Goal: Information Seeking & Learning: Check status

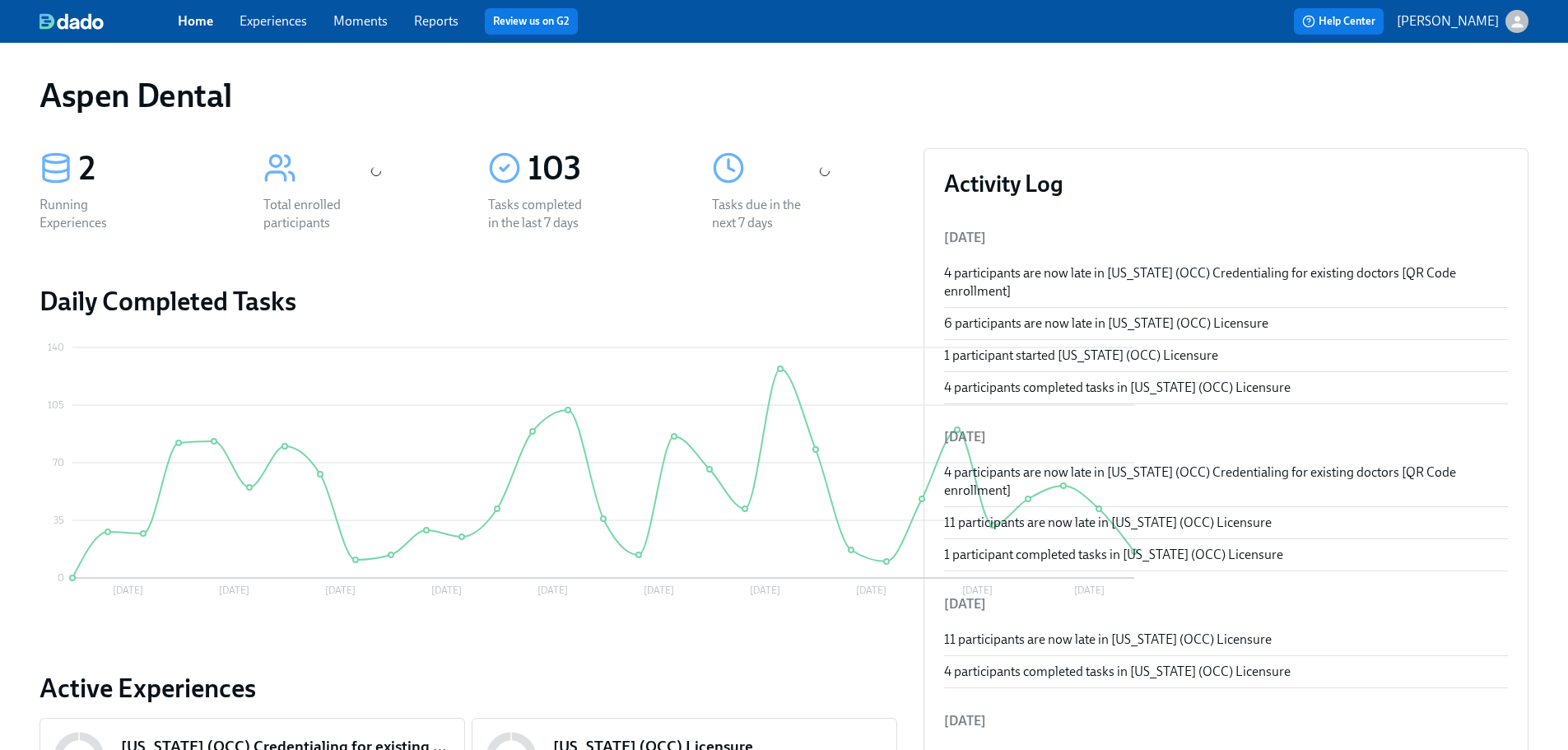
click at [445, 30] on span "Reports" at bounding box center [436, 21] width 44 height 18
click at [445, 22] on link "Reports" at bounding box center [436, 21] width 44 height 16
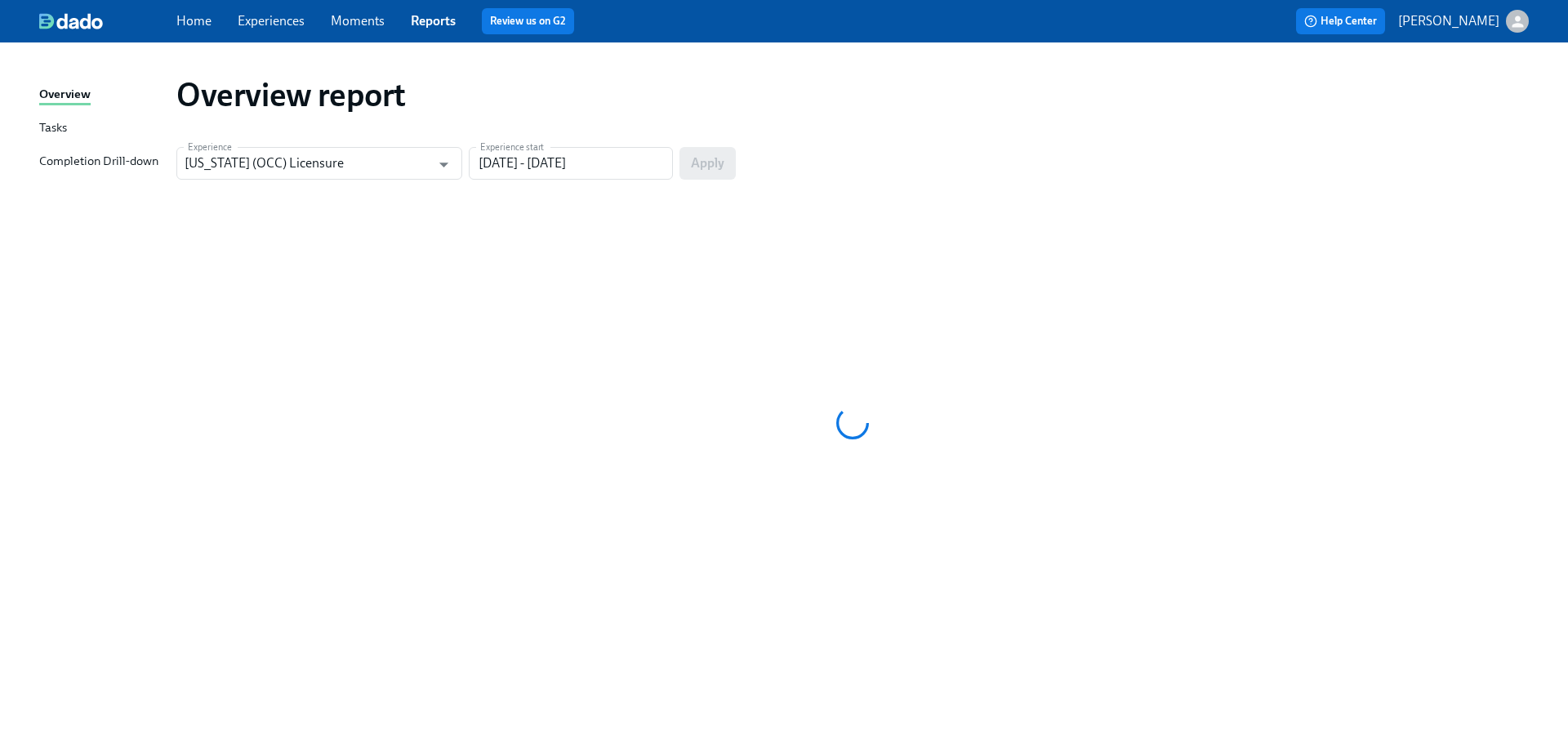
click at [123, 160] on div "Completion Drill-down" at bounding box center [99, 162] width 120 height 20
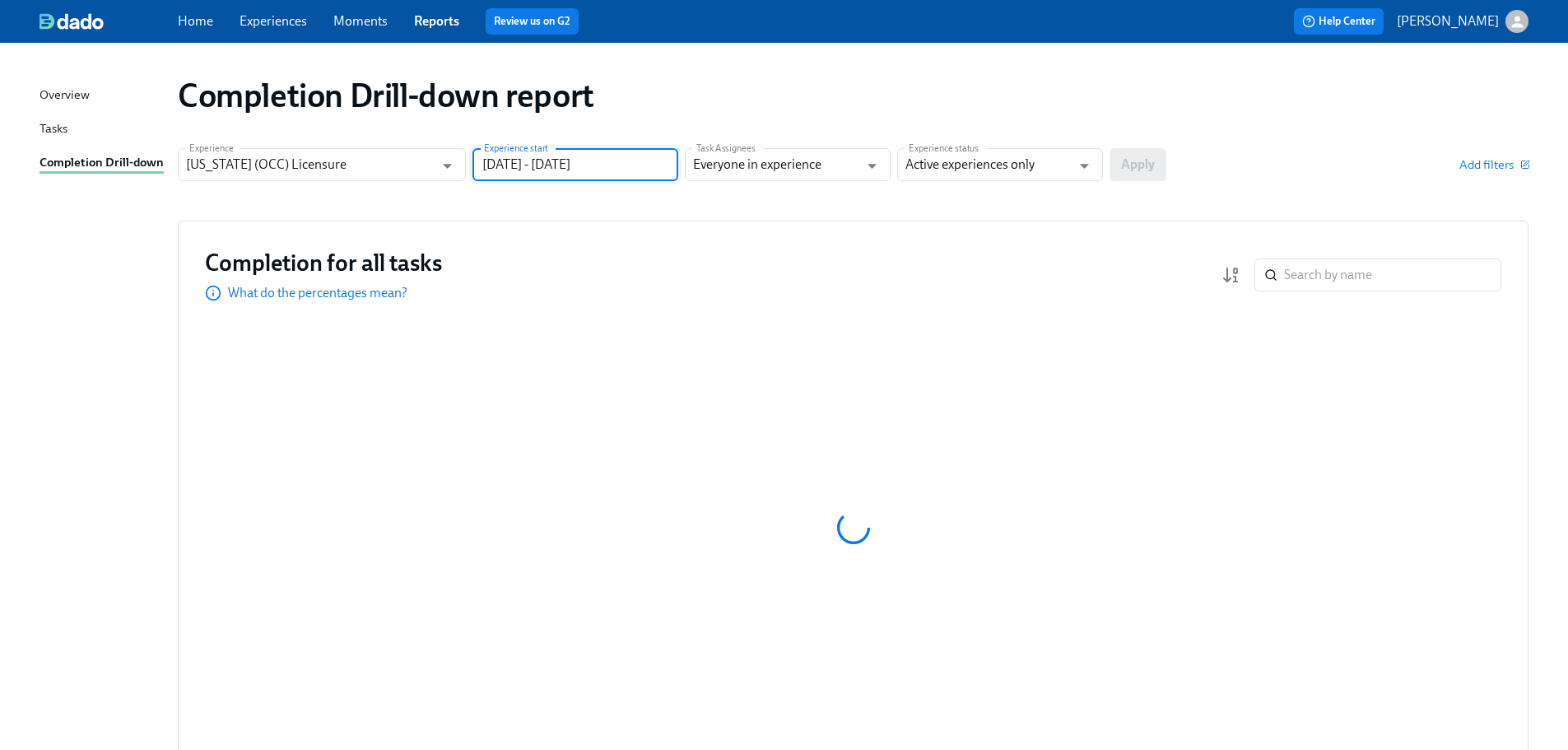
click at [628, 167] on input "[DATE] - [DATE]" at bounding box center [576, 164] width 206 height 33
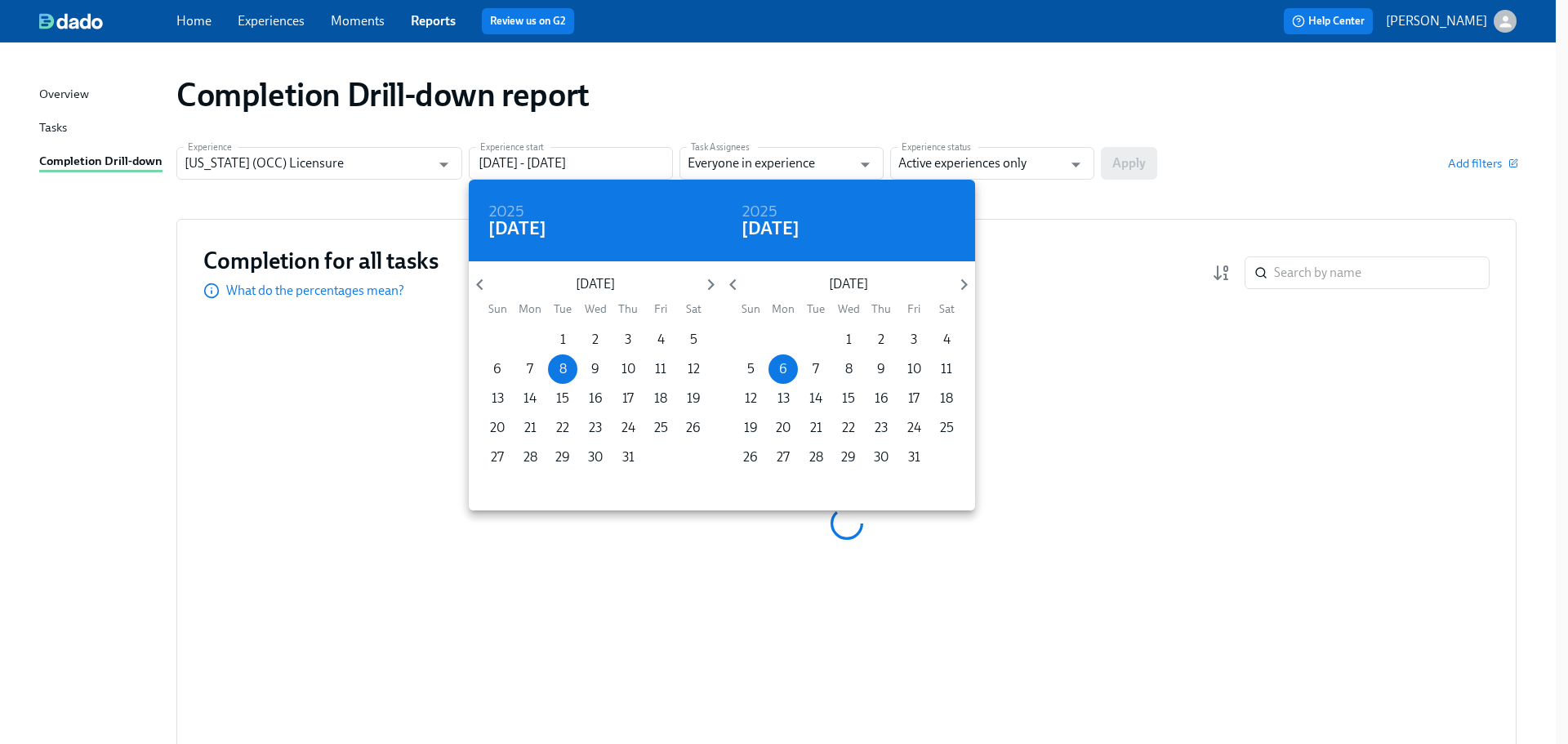
click at [764, 95] on div at bounding box center [784, 372] width 1568 height 744
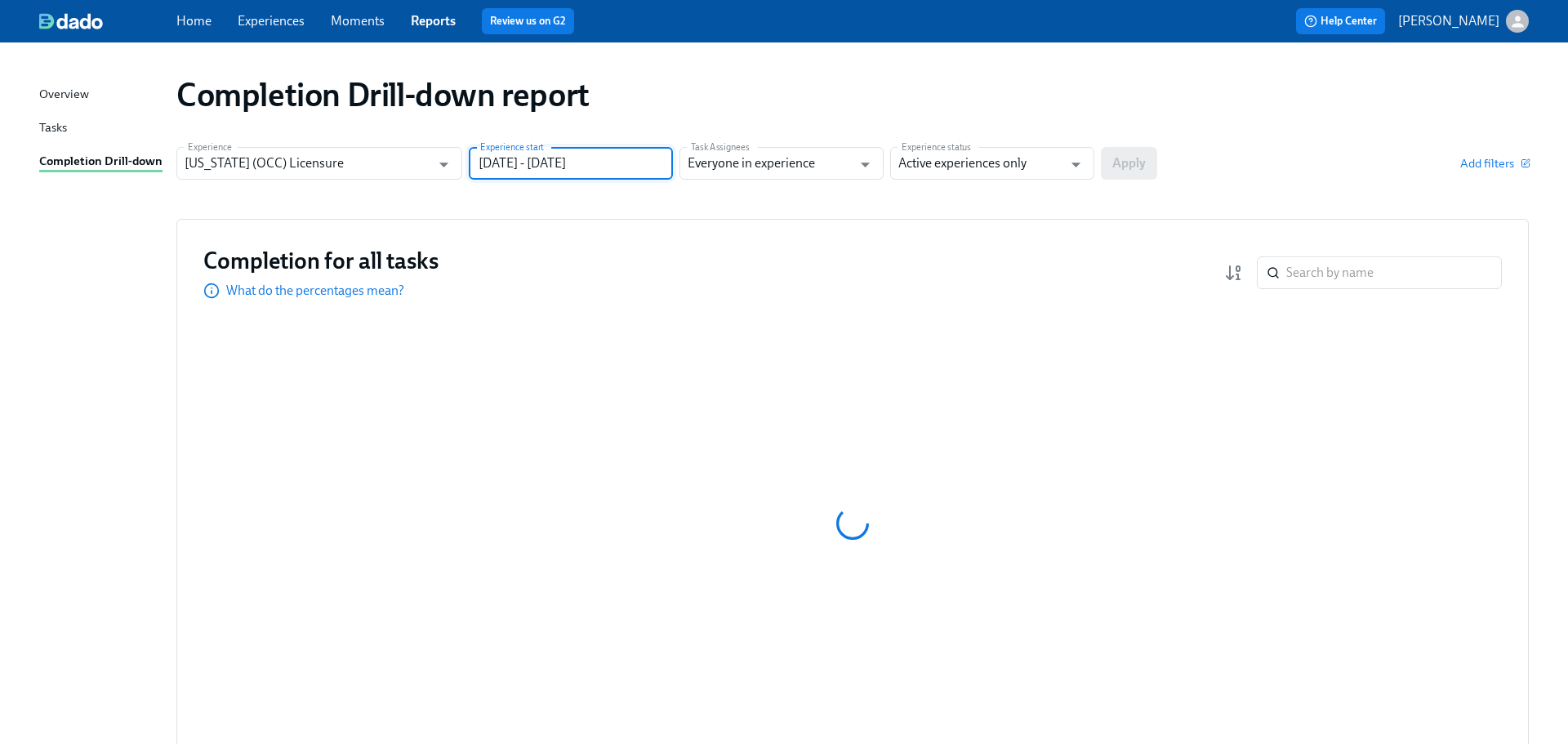
click at [1008, 159] on div "2025 Tue, [DATE] [DATE] Mon Tue Wed Thu Fri Sat 29 30 1 2 3 4 5 6 7 8 9 10 11 1…" at bounding box center [784, 372] width 1568 height 744
click at [1004, 162] on div "2025 Tue, [DATE] [DATE] Mon Tue Wed Thu Fri Sat 29 30 1 2 3 4 5 6 7 8 9 10 11 1…" at bounding box center [784, 372] width 1568 height 744
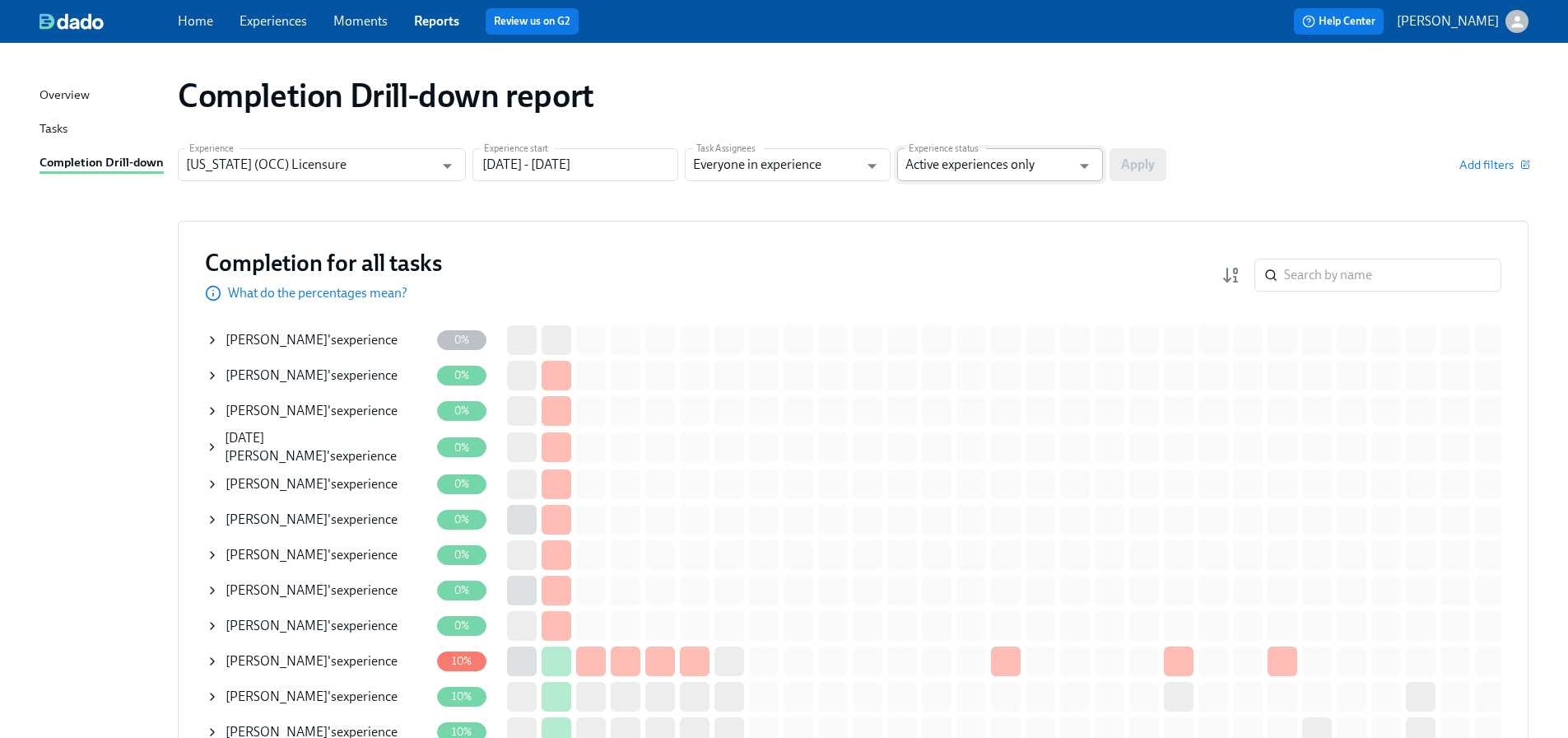
click at [995, 164] on input "Active experiences only" at bounding box center [989, 164] width 166 height 33
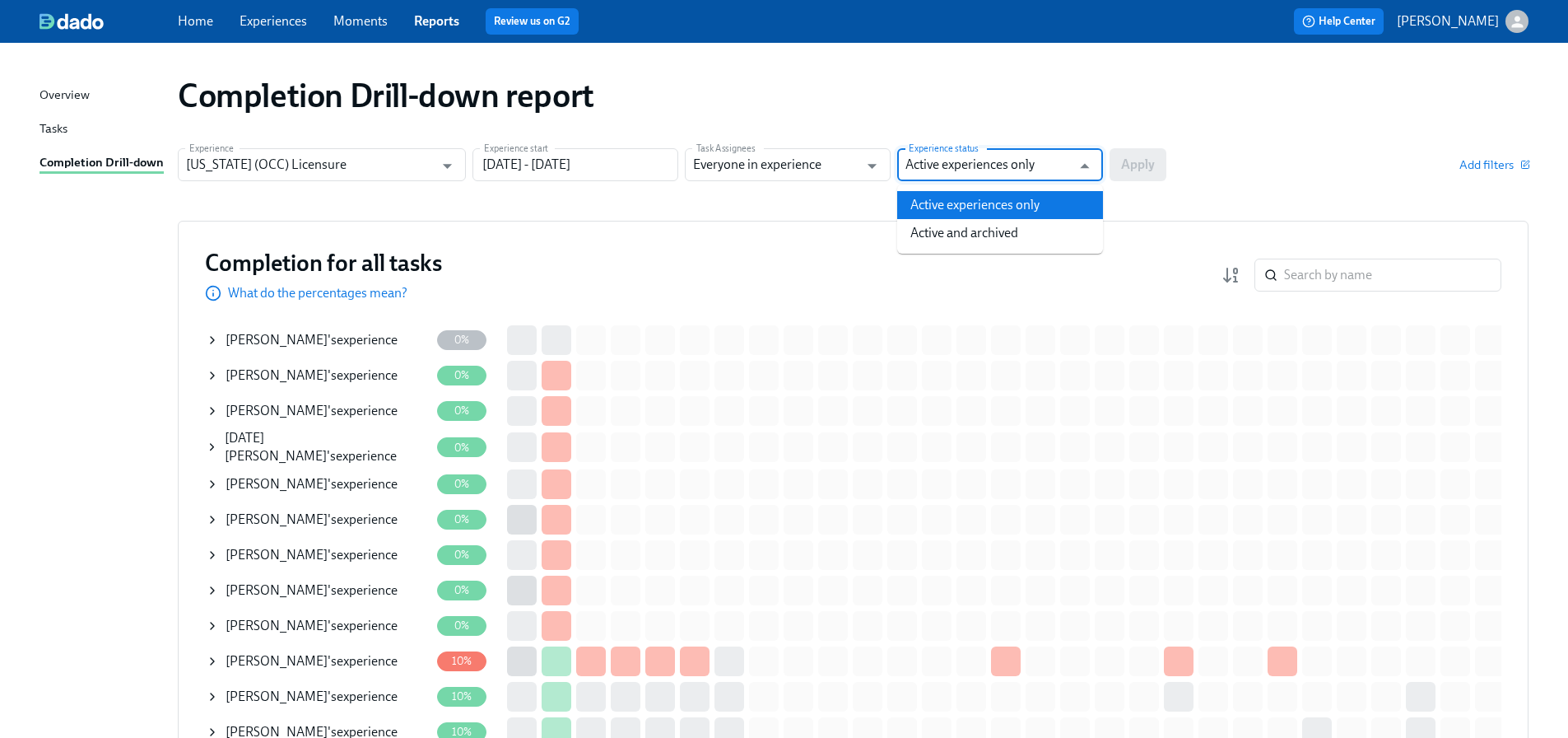
click at [990, 226] on li "Active and archived" at bounding box center [1000, 233] width 206 height 28
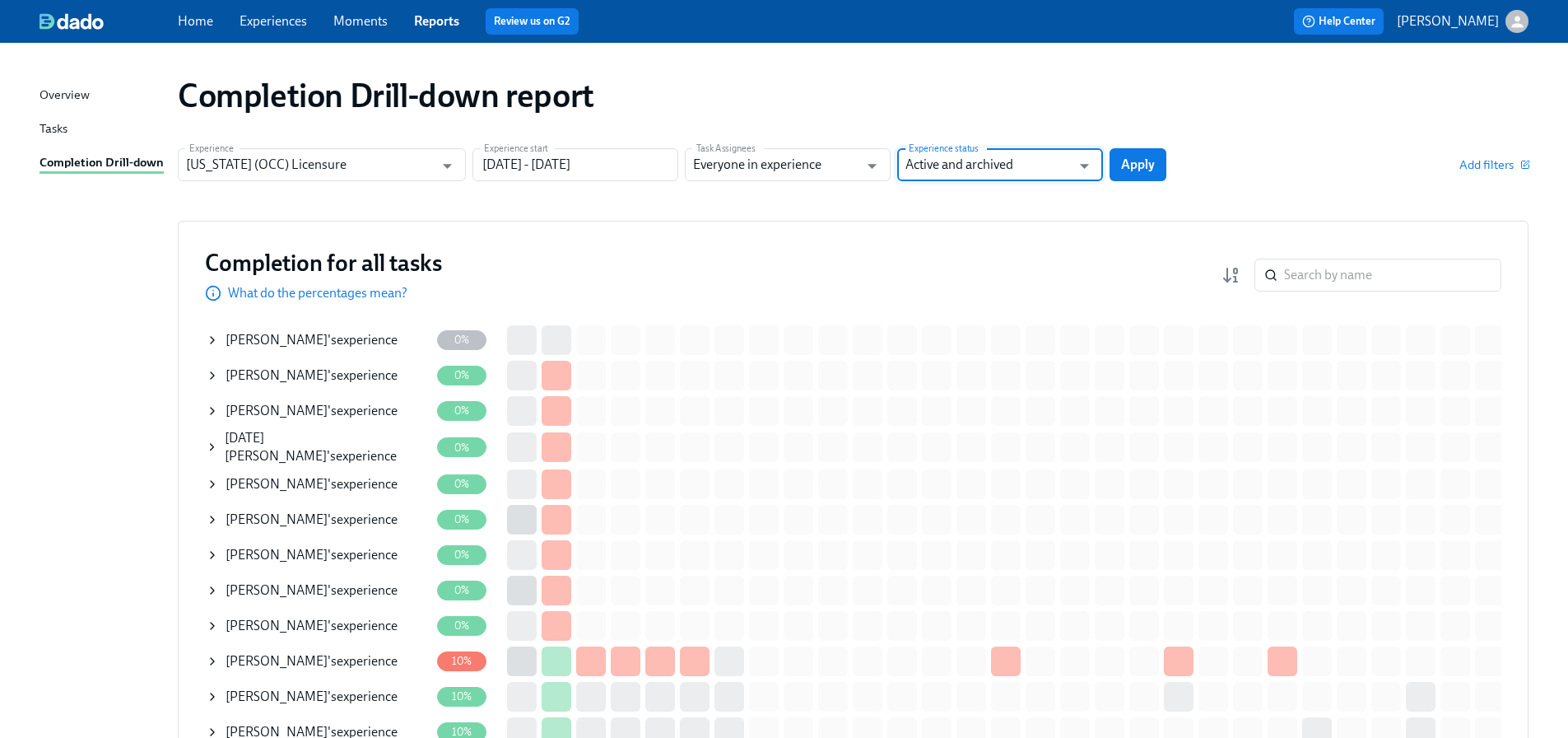
click at [1123, 166] on span "Apply" at bounding box center [1138, 165] width 33 height 17
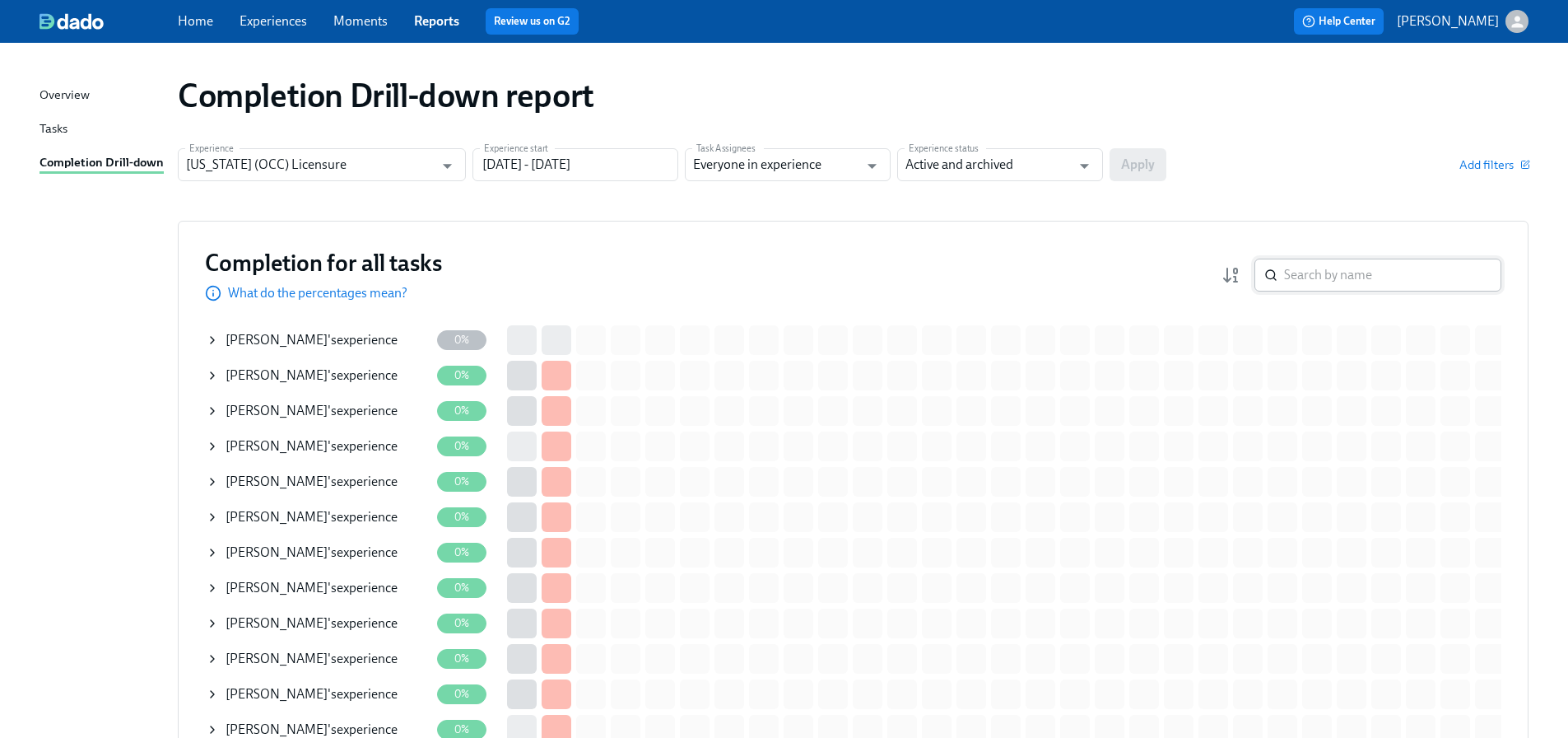
click at [1321, 270] on input "search" at bounding box center [1393, 275] width 217 height 33
paste input "[PERSON_NAME]"
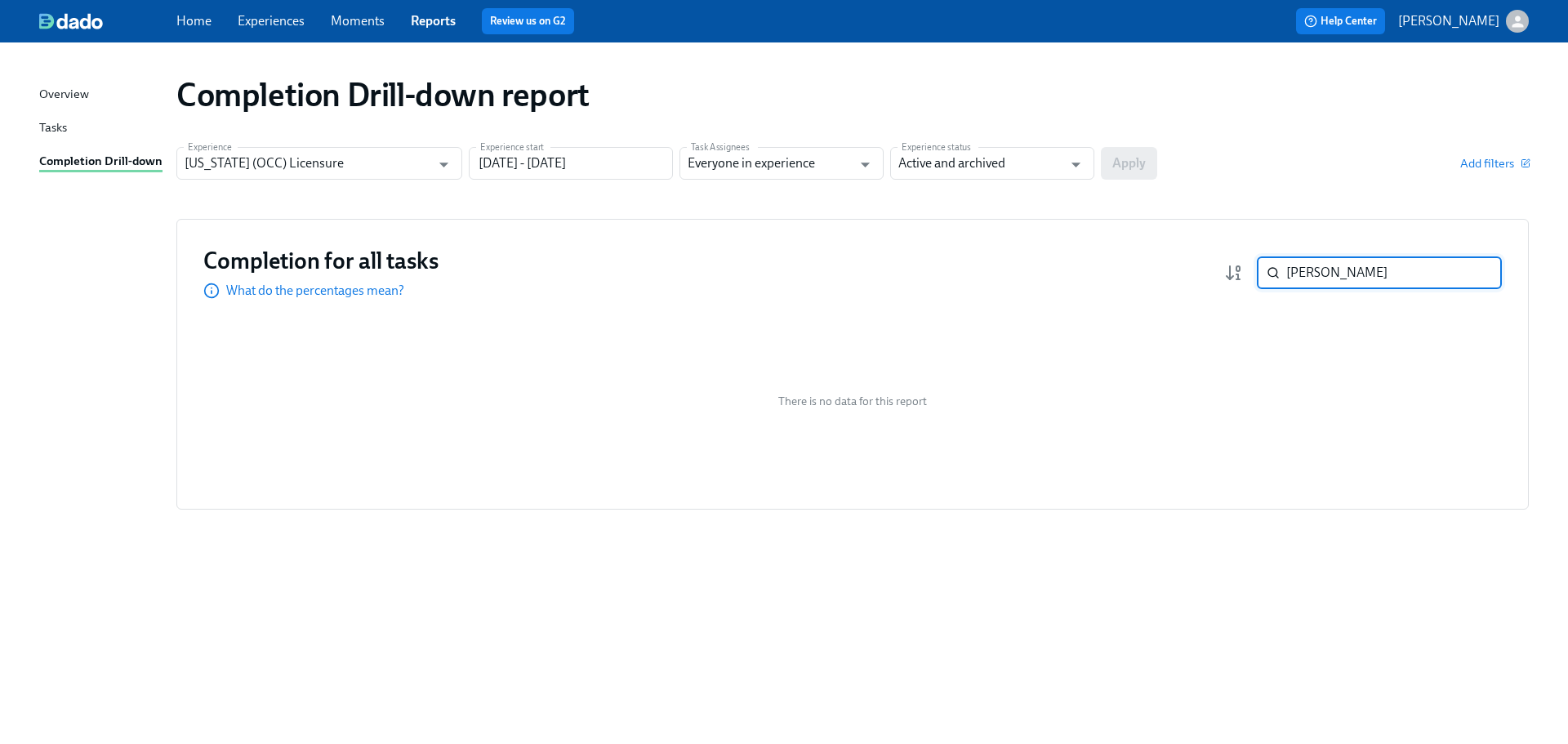
type input "[PERSON_NAME]"
